Goal: Find specific page/section: Find specific page/section

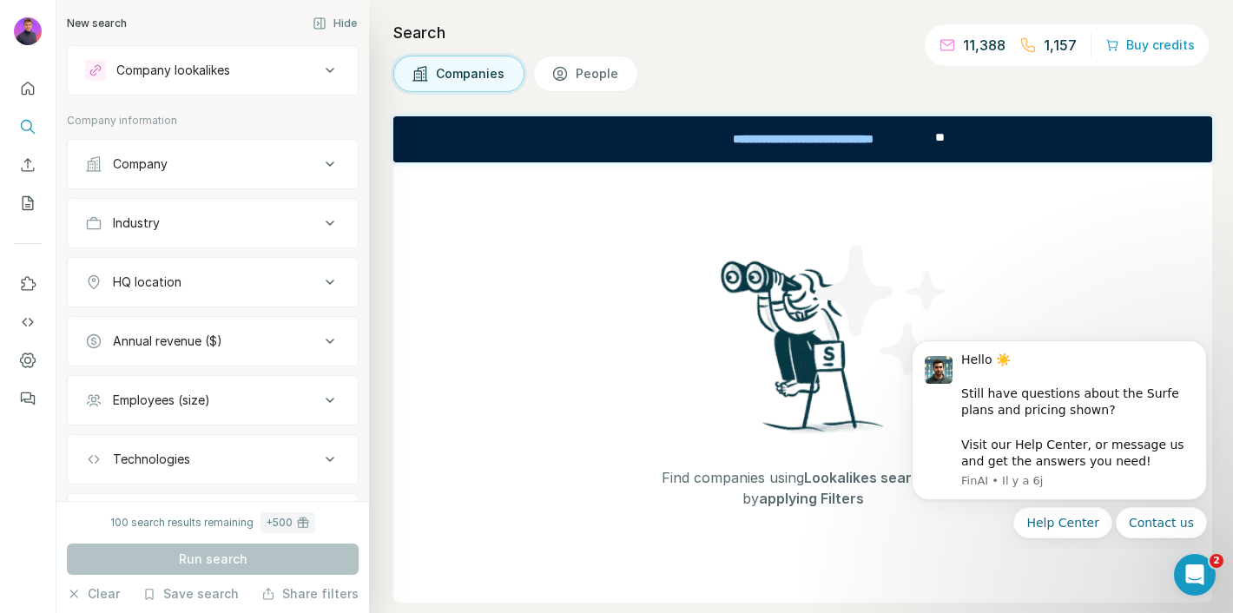
scroll to position [91, 0]
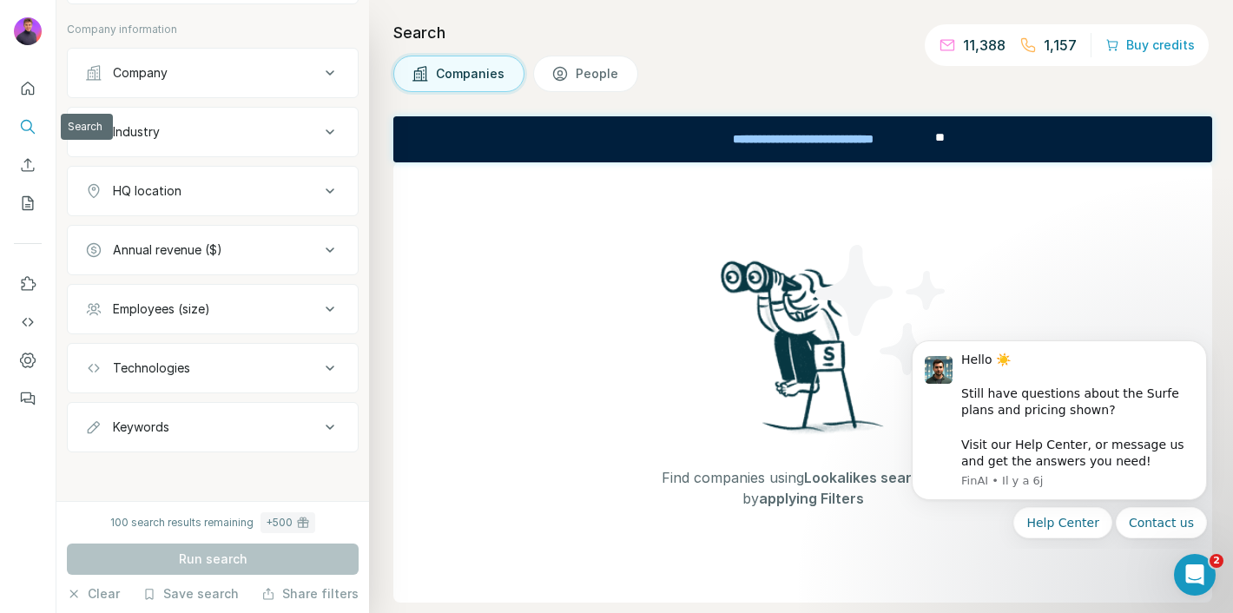
click at [25, 121] on icon "Search" at bounding box center [27, 126] width 17 height 17
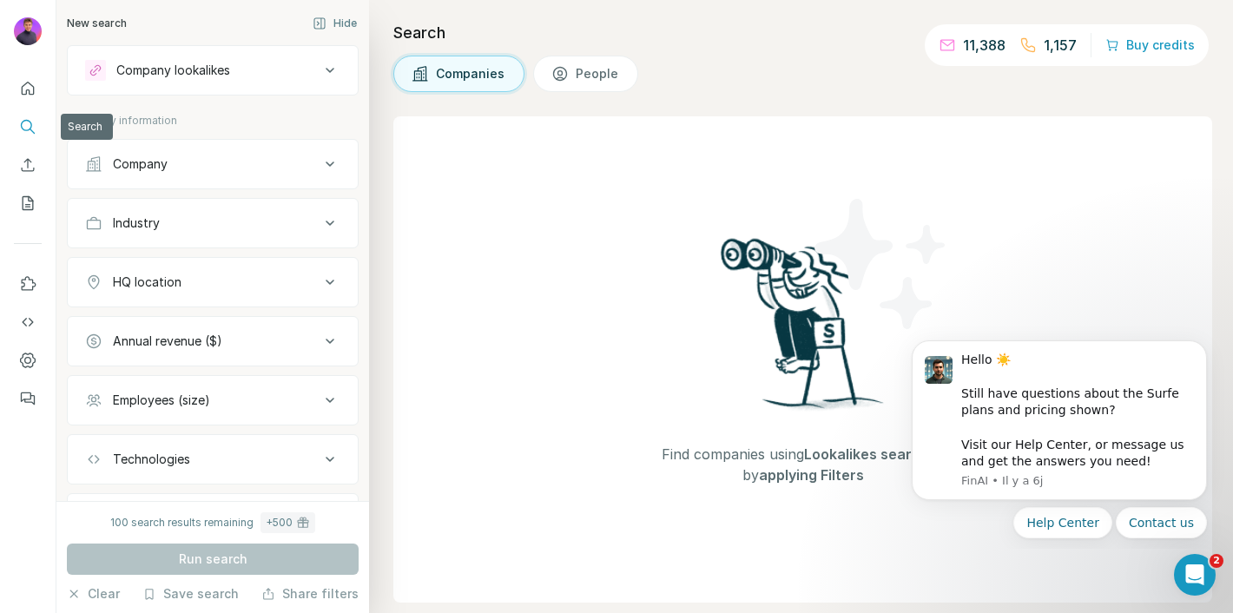
click at [30, 129] on icon "Search" at bounding box center [27, 126] width 17 height 17
click at [360, 19] on button "Hide" at bounding box center [335, 23] width 69 height 26
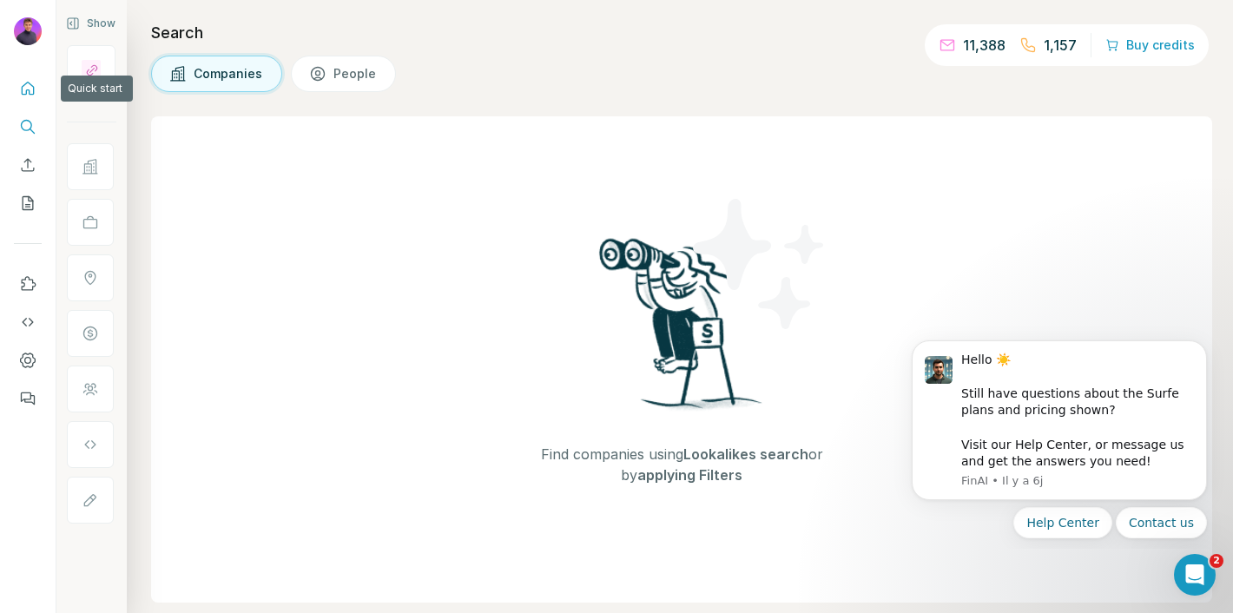
click at [26, 91] on icon "Quick start" at bounding box center [28, 88] width 13 height 13
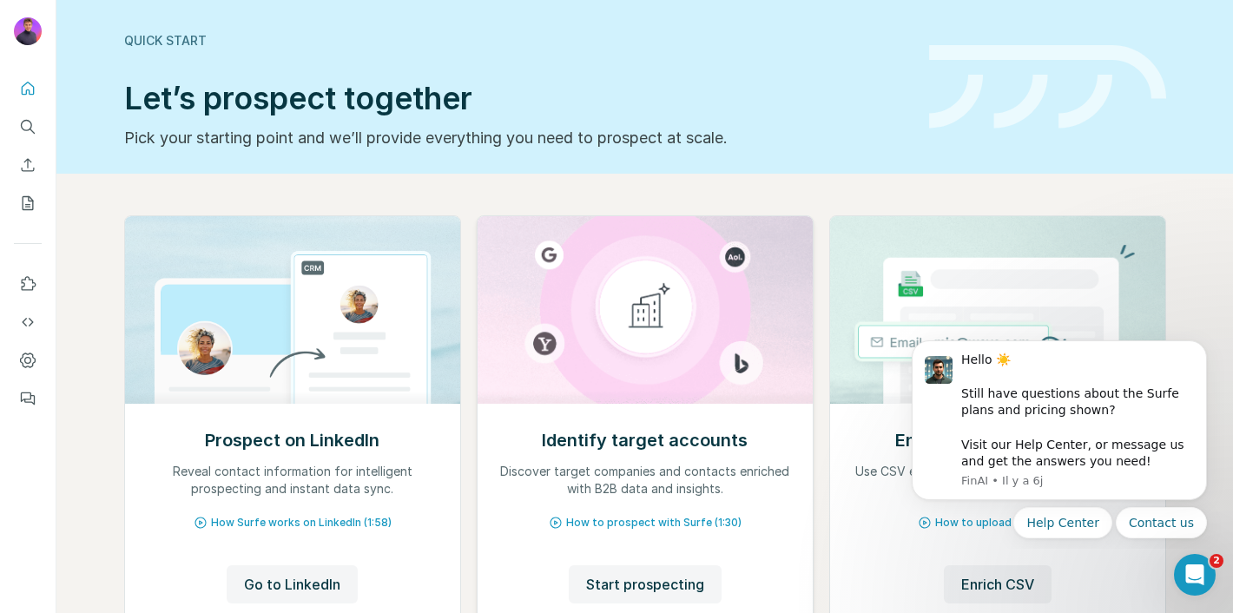
scroll to position [134, 0]
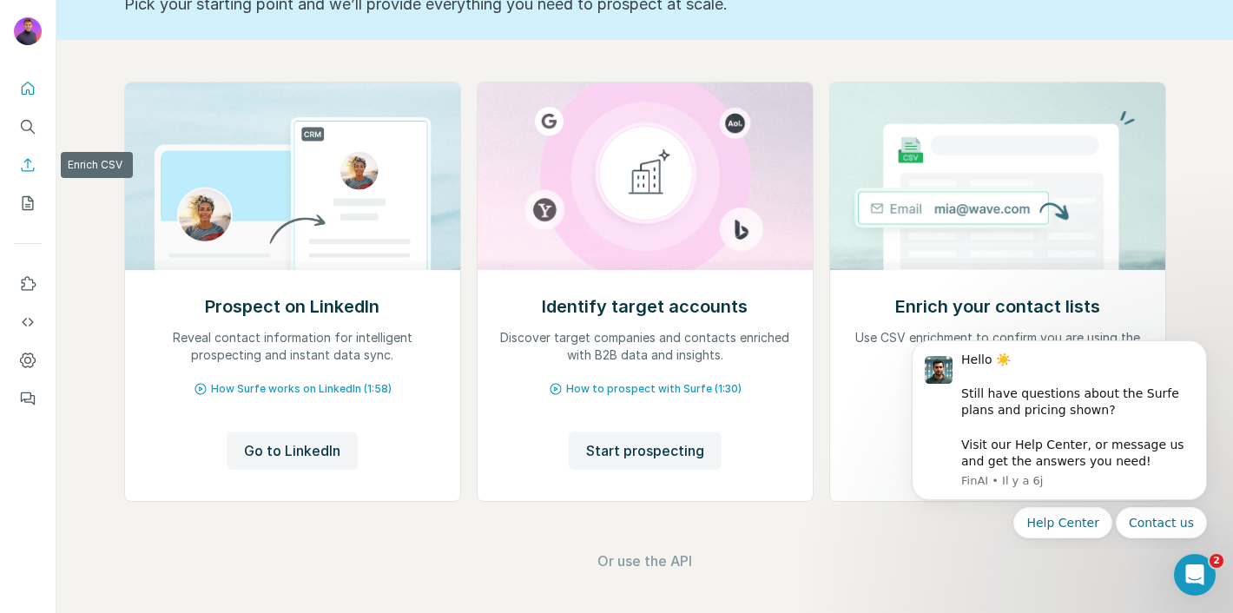
click at [24, 162] on icon "Enrich CSV" at bounding box center [27, 164] width 17 height 17
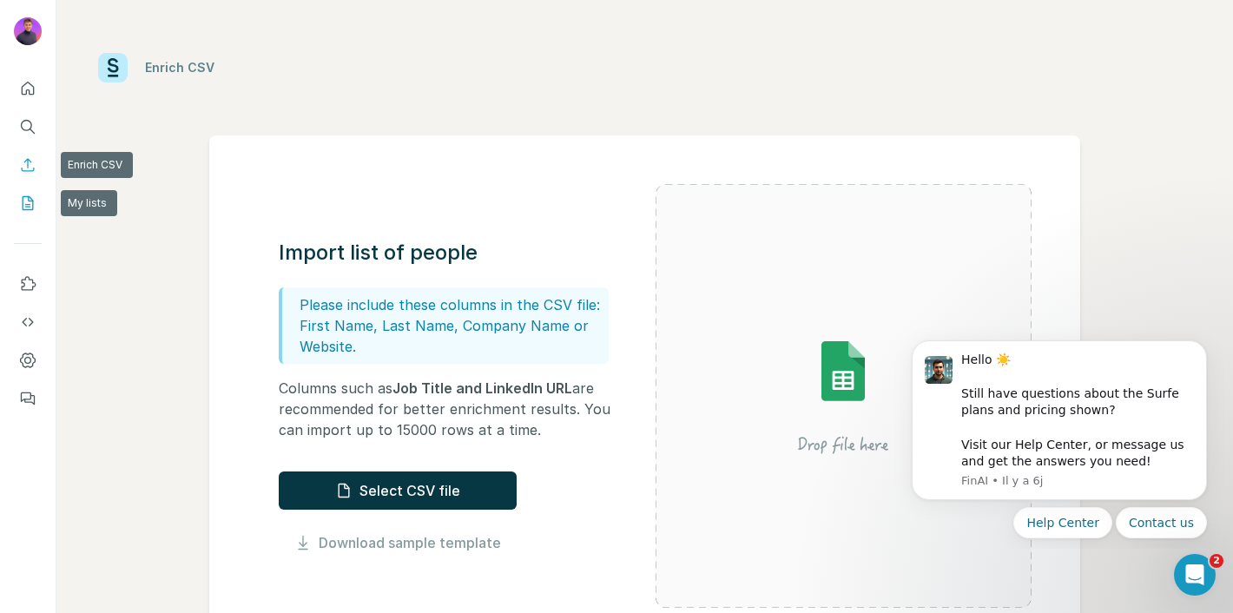
click at [28, 190] on button "My lists" at bounding box center [28, 203] width 28 height 31
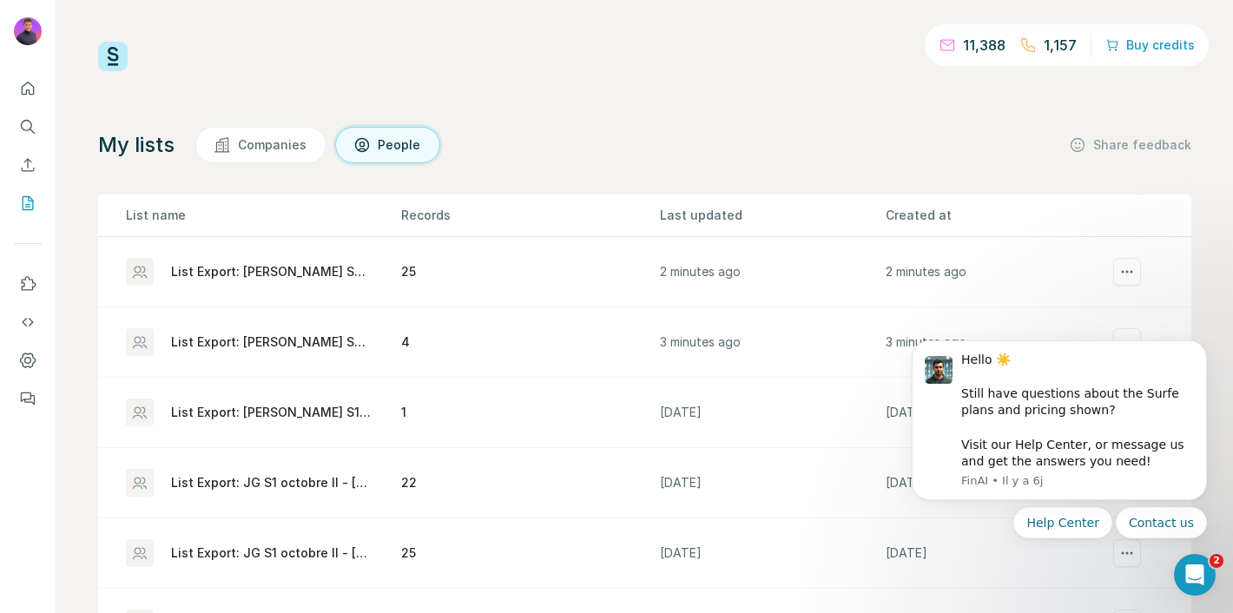
click at [264, 274] on div "List Export: [PERSON_NAME] S2 Octobre (comptes [PERSON_NAME]) - [DATE] 08:47" at bounding box center [271, 271] width 201 height 17
